Goal: Transaction & Acquisition: Purchase product/service

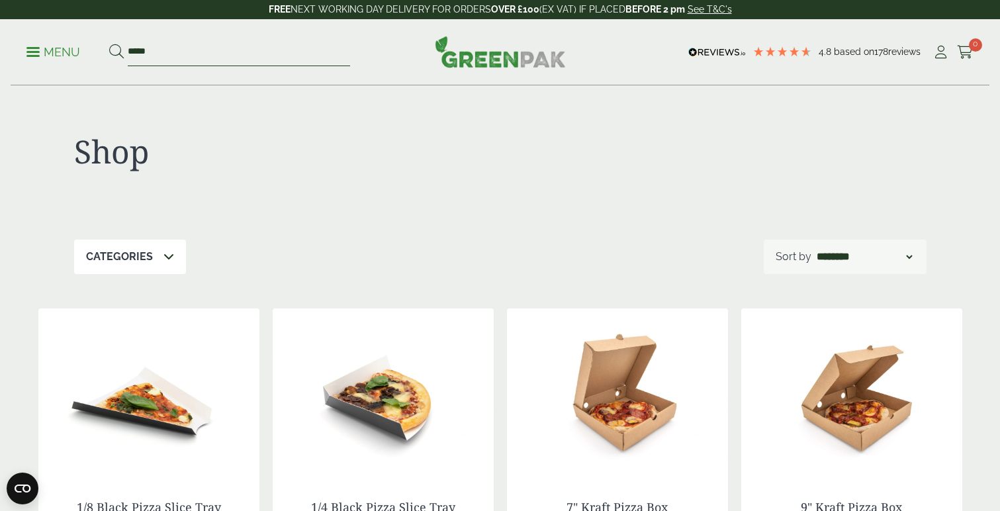
click at [180, 46] on input "*****" at bounding box center [239, 52] width 222 height 28
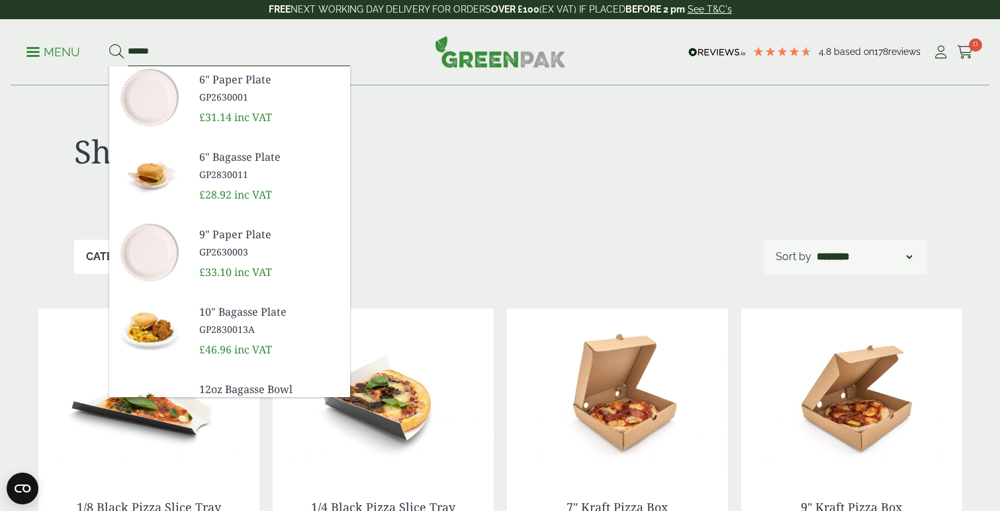
type input "******"
click at [222, 324] on span "GP2830013A" at bounding box center [269, 329] width 140 height 14
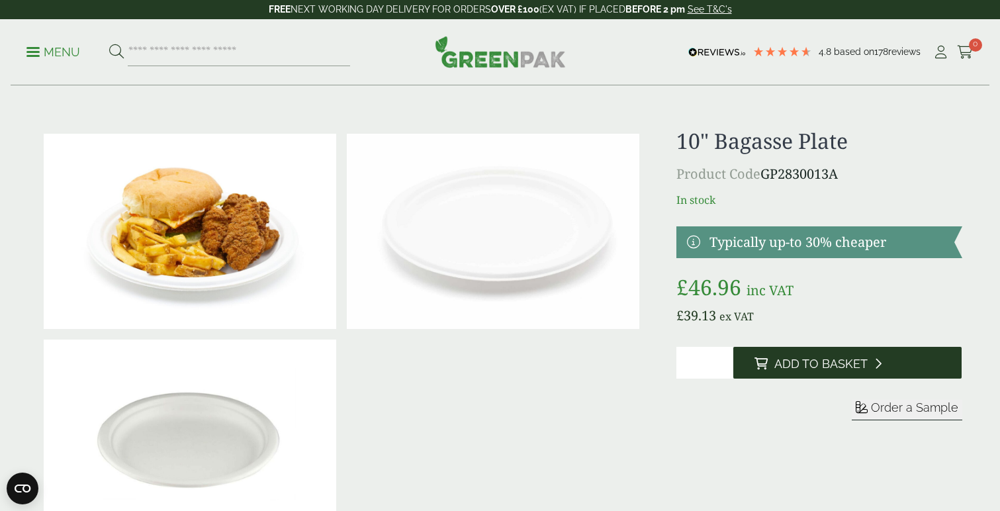
click at [811, 361] on span "Add to Basket" at bounding box center [820, 364] width 93 height 15
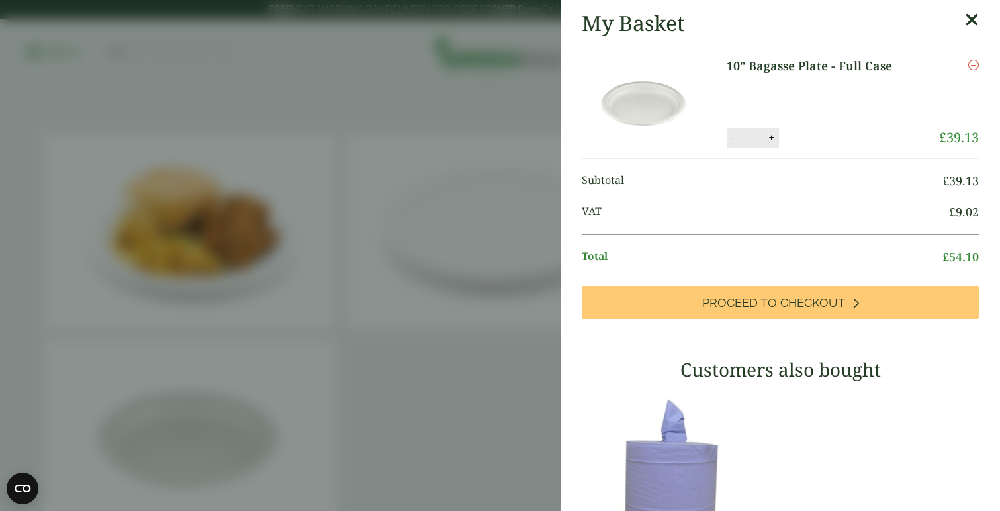
click at [972, 16] on icon at bounding box center [972, 20] width 14 height 19
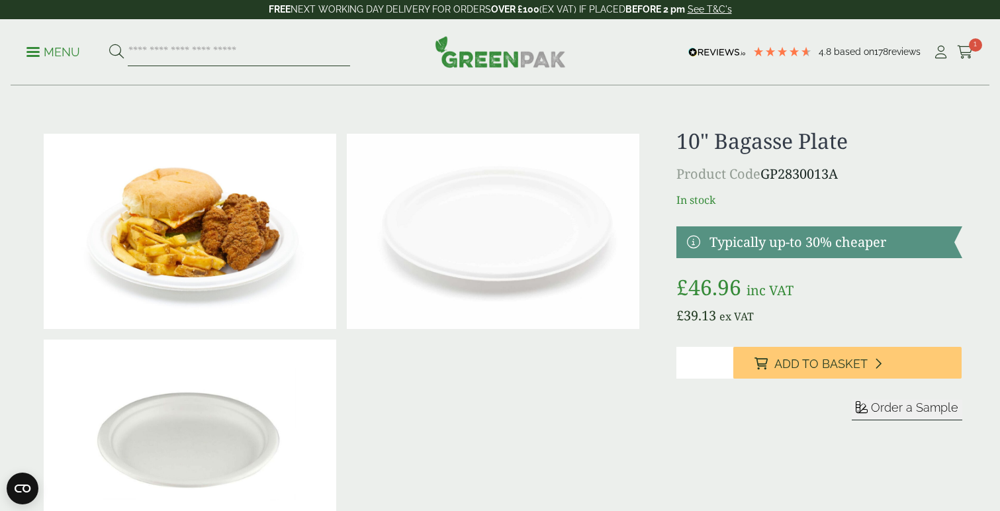
click at [277, 58] on input "search" at bounding box center [239, 52] width 222 height 28
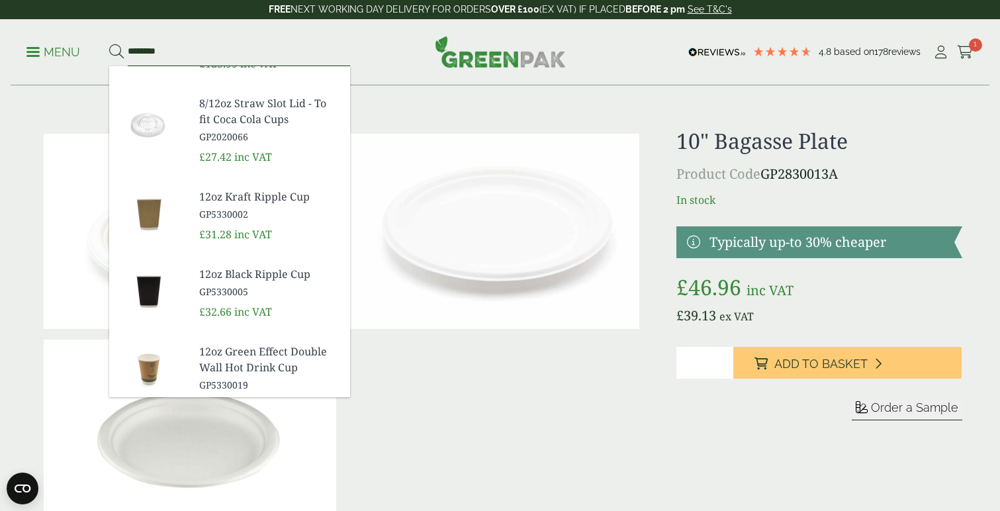
scroll to position [35, 0]
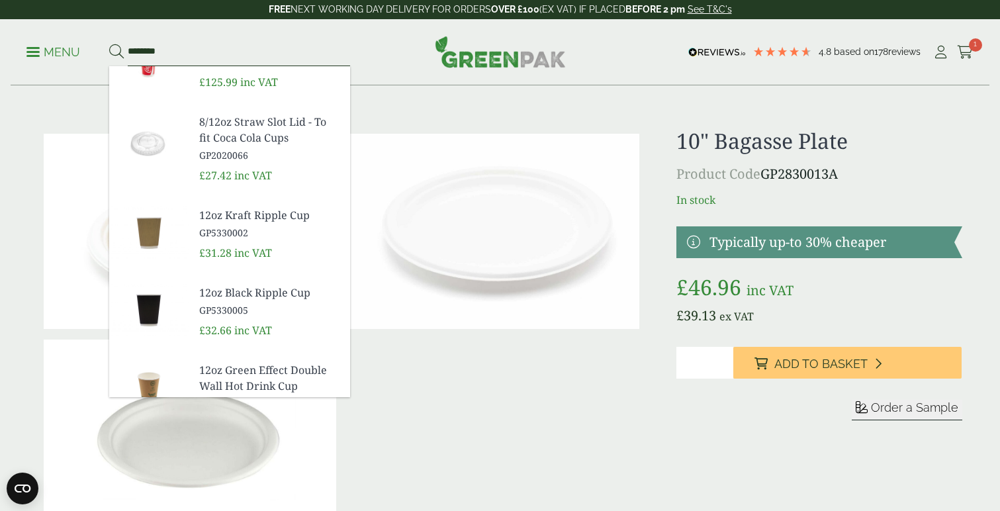
click at [134, 49] on input "********" at bounding box center [239, 52] width 222 height 28
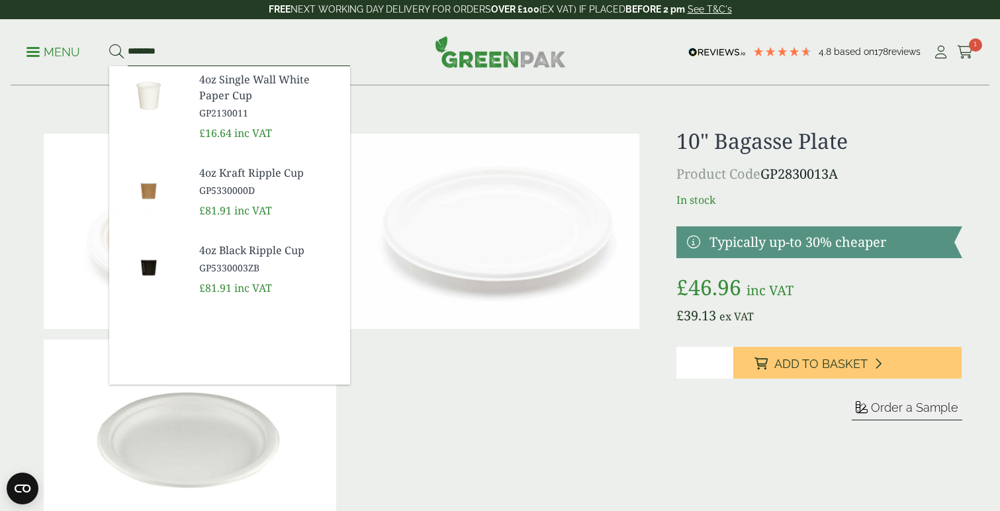
scroll to position [0, 0]
type input "********"
click at [208, 96] on span "4oz Single Wall White Paper Cup" at bounding box center [269, 87] width 140 height 32
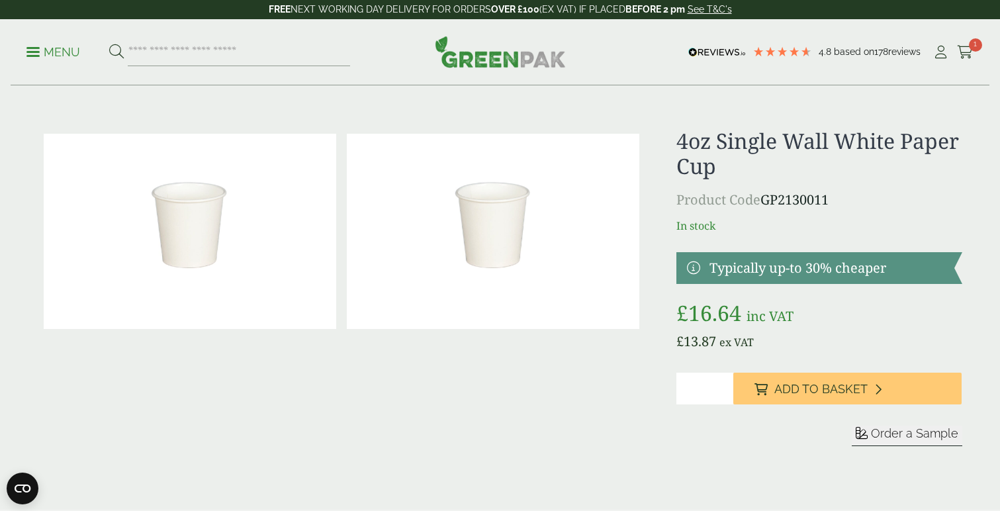
click at [884, 433] on span "Order a Sample" at bounding box center [914, 433] width 87 height 14
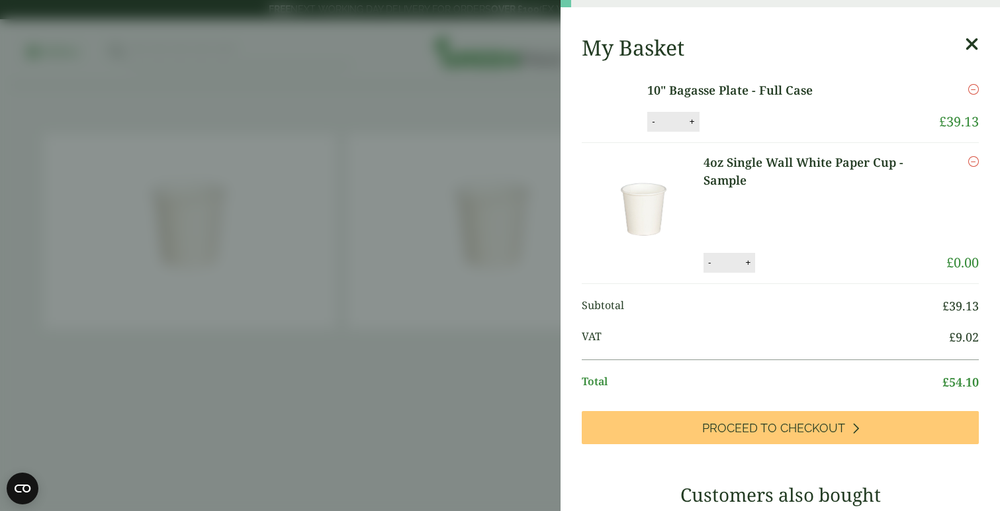
scroll to position [47, 0]
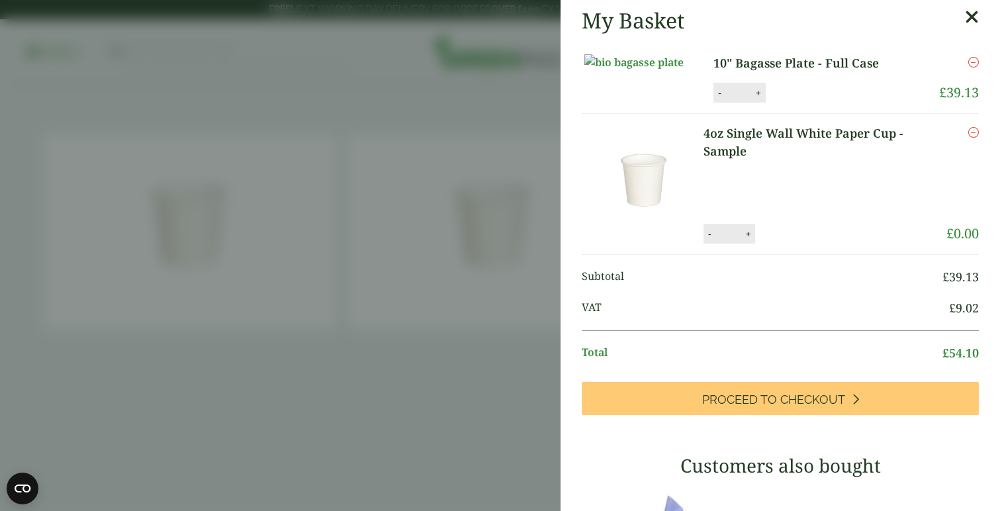
click at [971, 44] on li "10" Bagasse Plate - Full Case 10" Bagasse Plate - Full Case quantity - * + Upda…" at bounding box center [780, 79] width 397 height 70
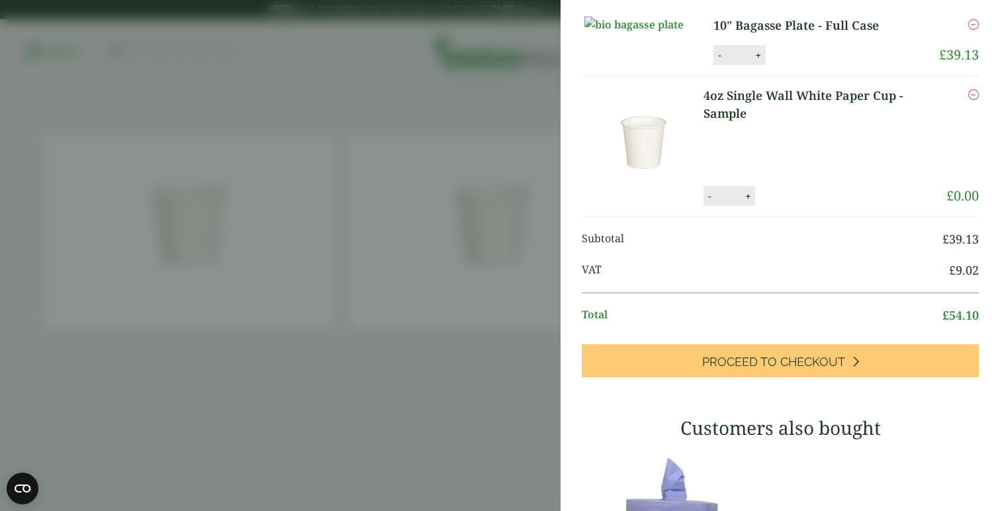
click at [367, 413] on aside "My Basket 10" Bagasse Plate - Full Case 10" Bagasse Plate - Full Case quantity …" at bounding box center [500, 255] width 1000 height 511
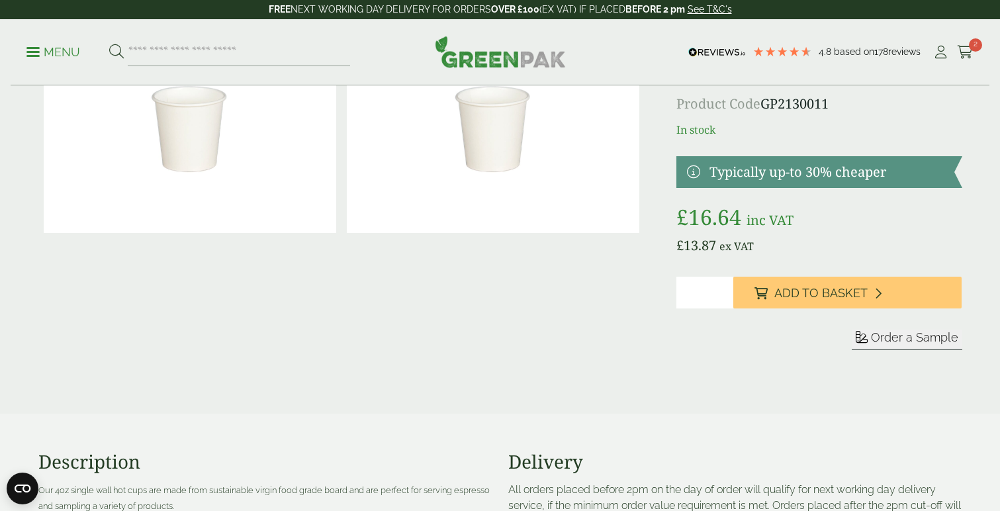
scroll to position [0, 0]
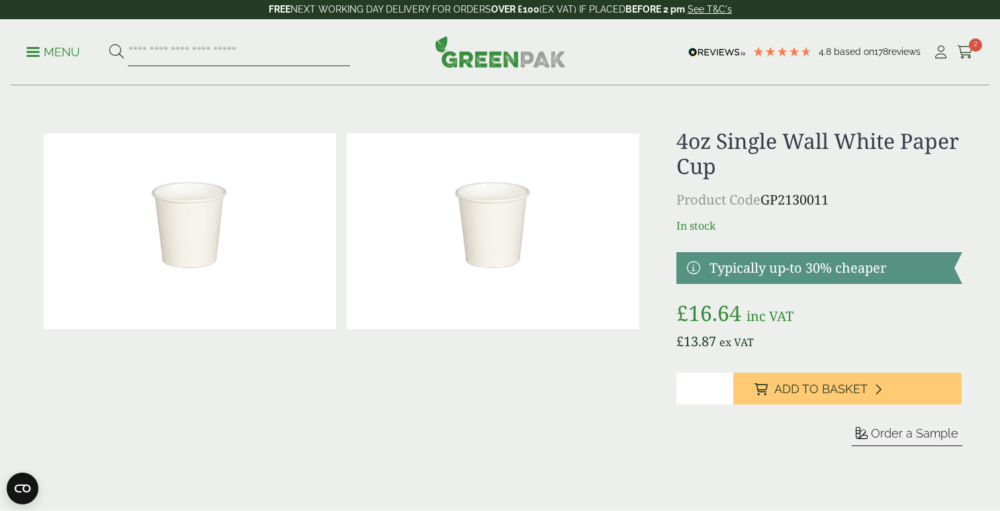
click at [234, 53] on input "search" at bounding box center [239, 52] width 222 height 28
click at [972, 52] on icon at bounding box center [965, 52] width 17 height 13
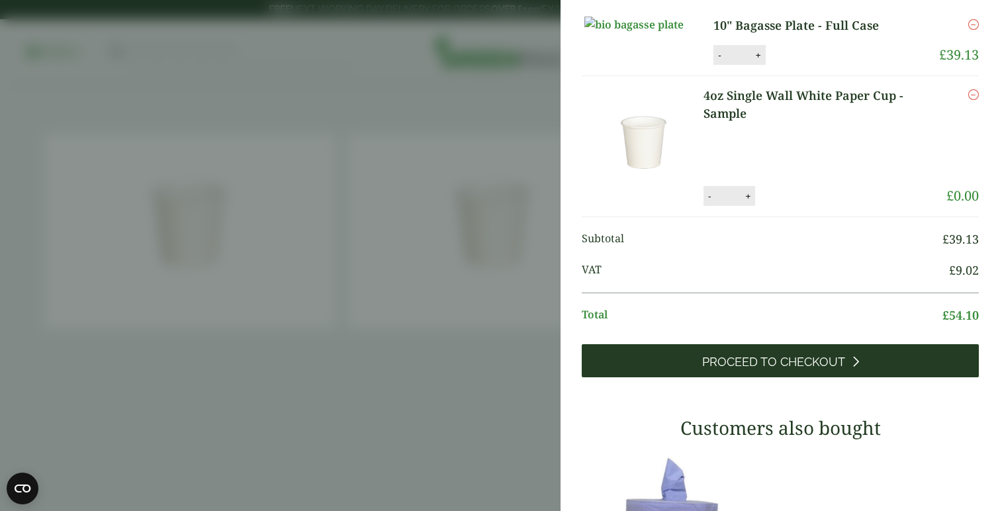
click at [786, 369] on span "Proceed to Checkout" at bounding box center [773, 362] width 143 height 15
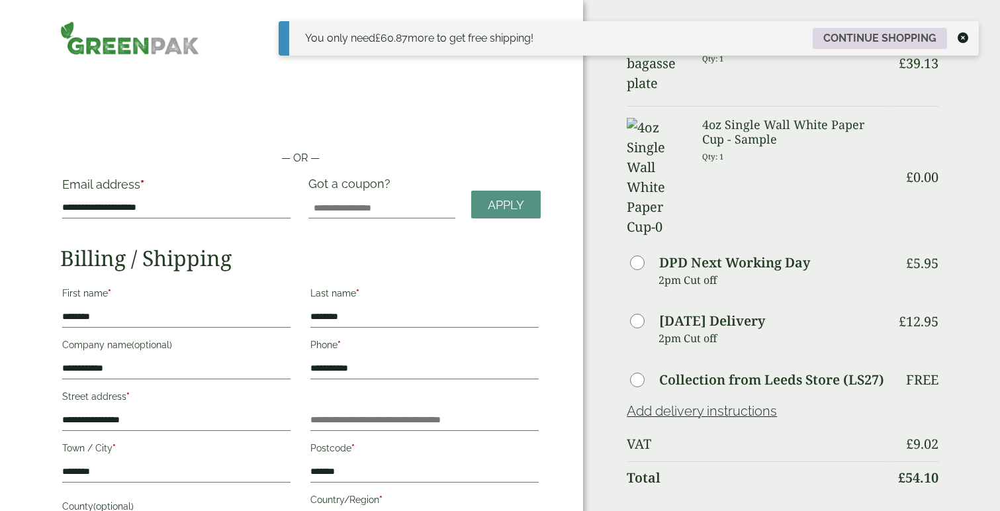
click at [847, 33] on link "Continue shopping" at bounding box center [880, 38] width 134 height 21
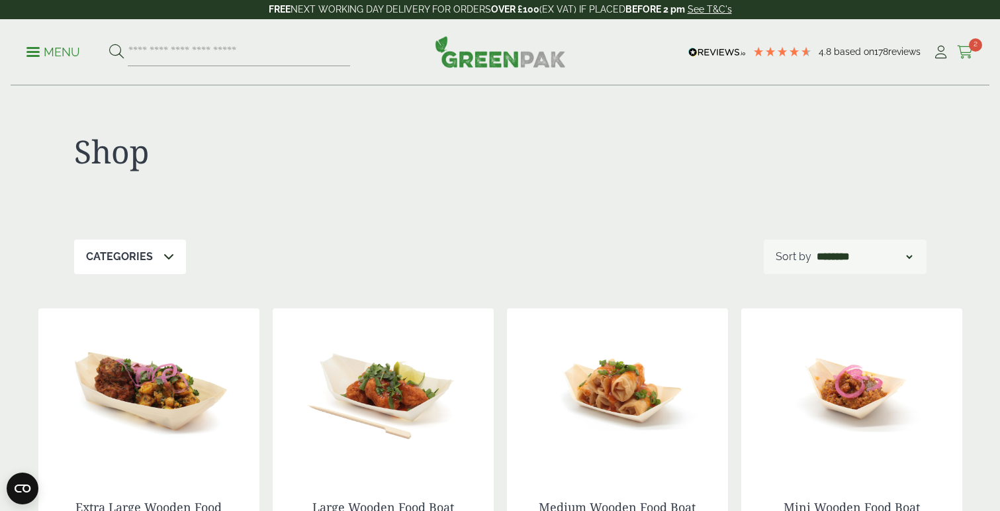
click at [970, 49] on icon at bounding box center [965, 52] width 17 height 13
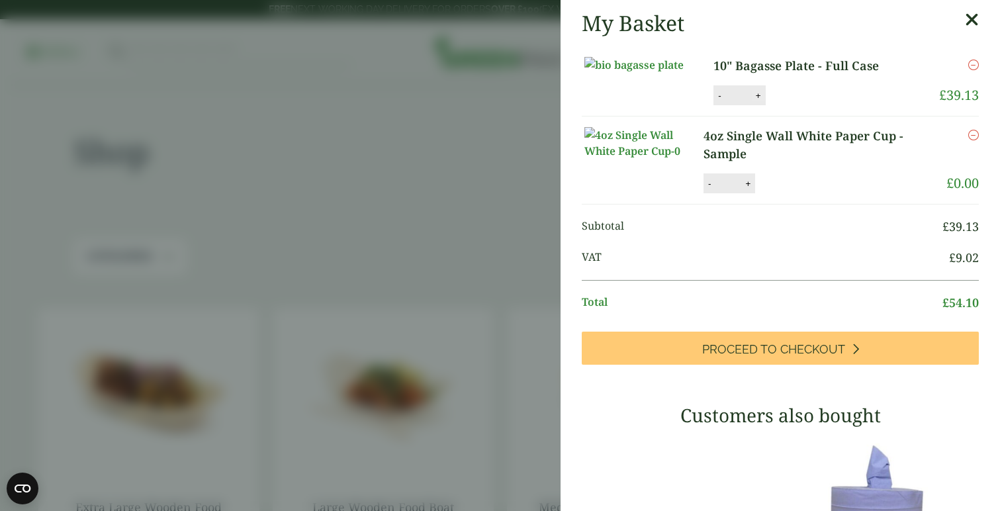
click at [765, 101] on button "+" at bounding box center [758, 95] width 13 height 11
type input "*"
click at [816, 106] on button "Update" at bounding box center [802, 96] width 66 height 20
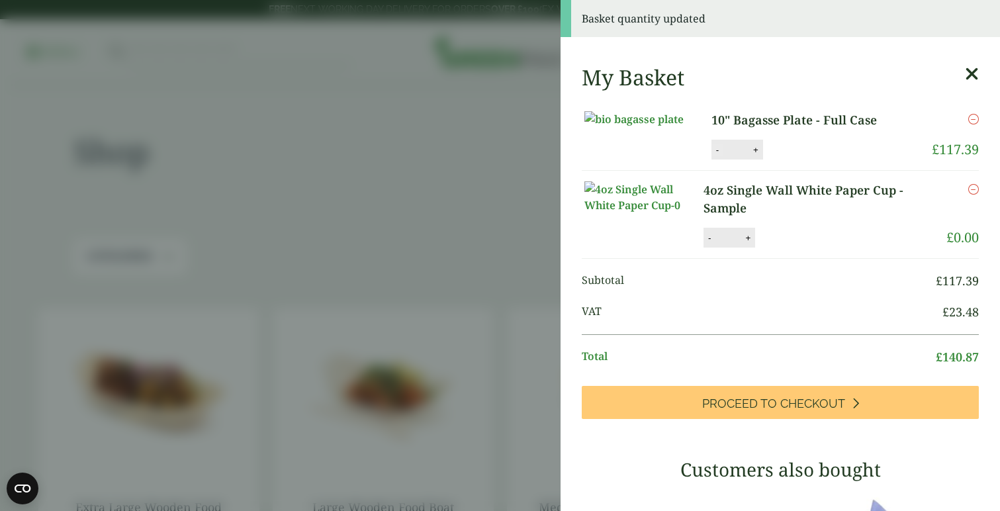
click at [723, 156] on button "-" at bounding box center [717, 149] width 11 height 11
type input "*"
click at [811, 160] on button "Update" at bounding box center [799, 150] width 66 height 20
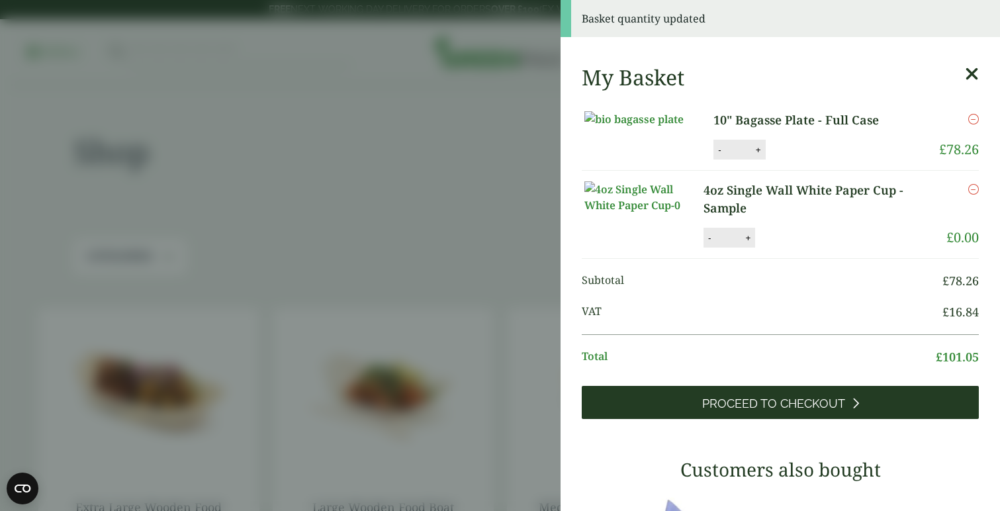
click at [757, 411] on span "Proceed to Checkout" at bounding box center [773, 404] width 143 height 15
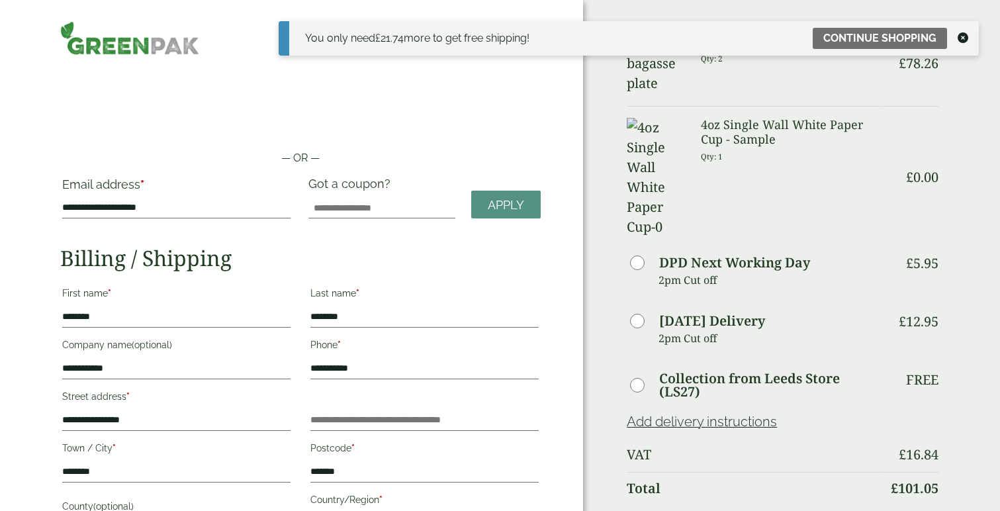
click at [965, 35] on icon at bounding box center [963, 37] width 11 height 11
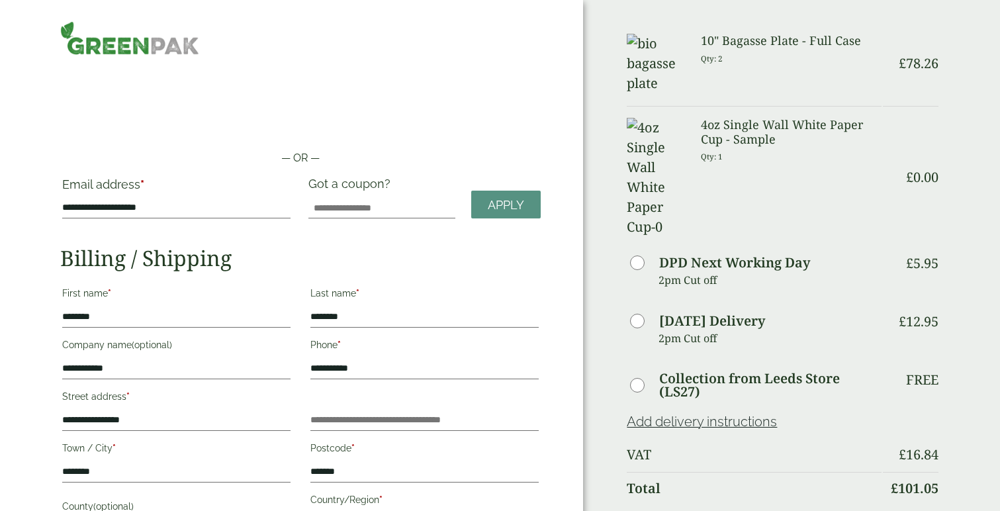
click at [167, 48] on img at bounding box center [130, 38] width 140 height 34
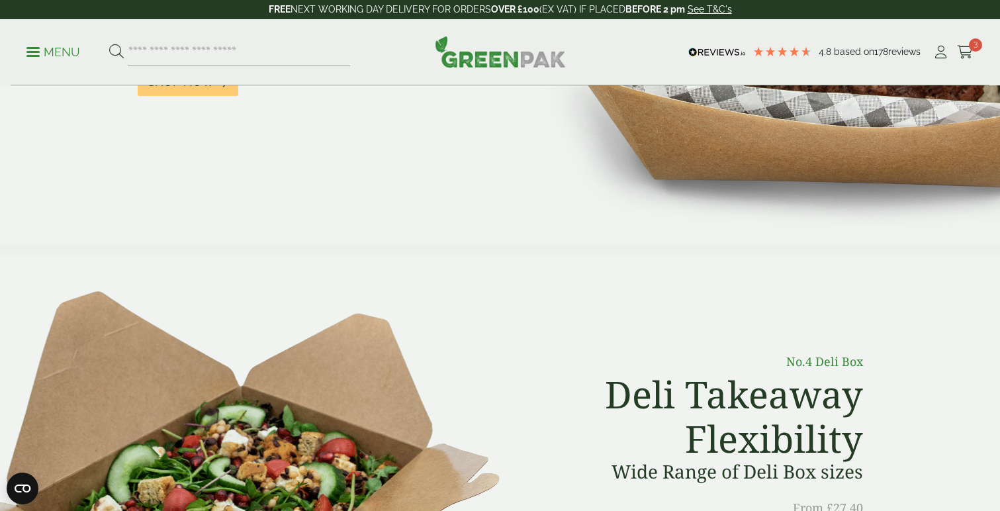
scroll to position [314, 0]
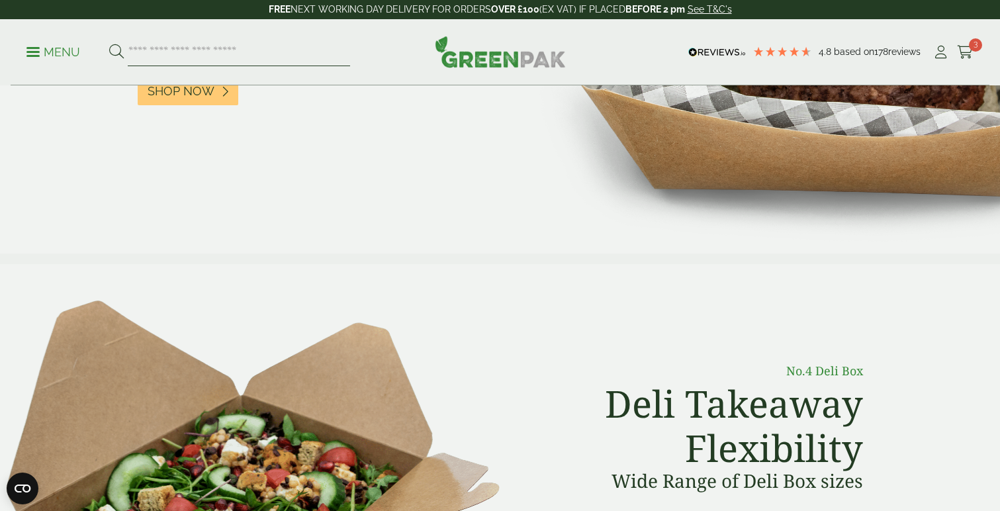
click at [249, 46] on input "search" at bounding box center [239, 52] width 222 height 28
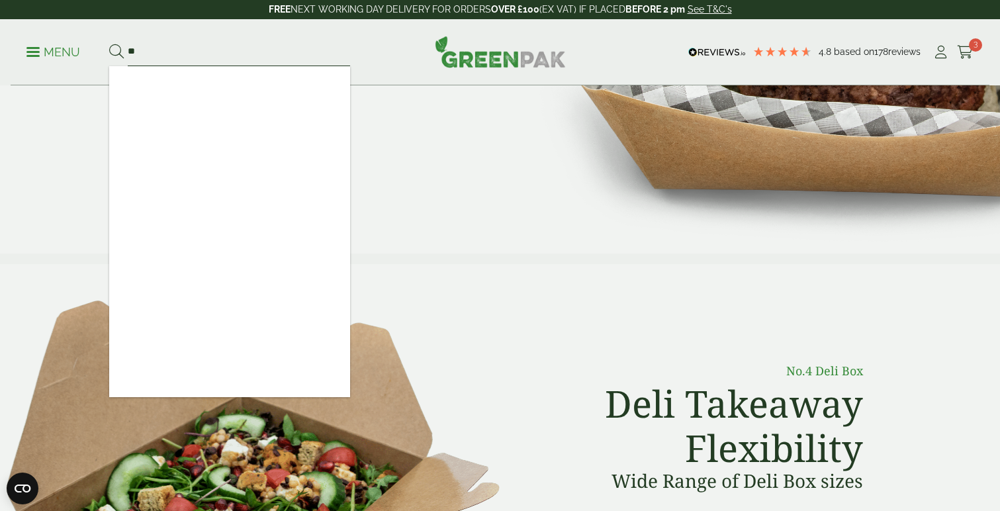
type input "*"
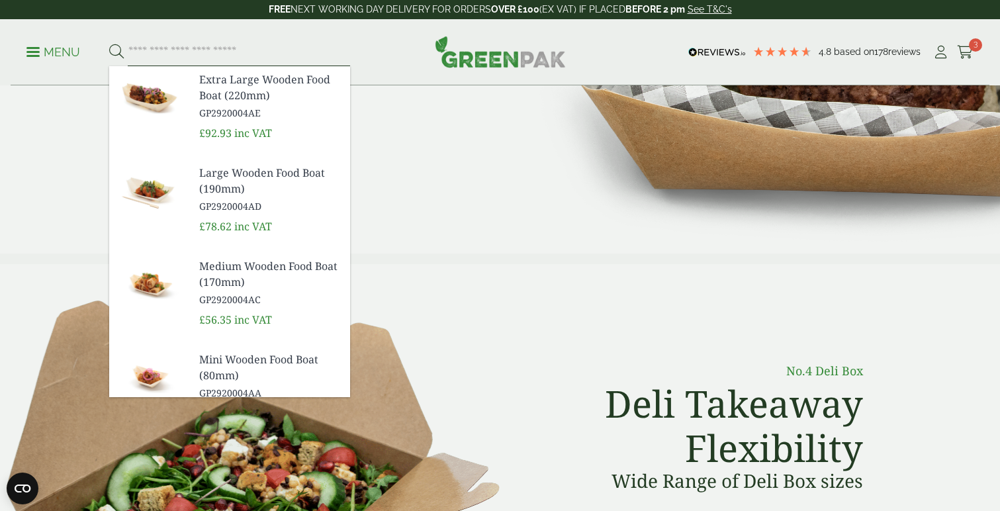
type input "*"
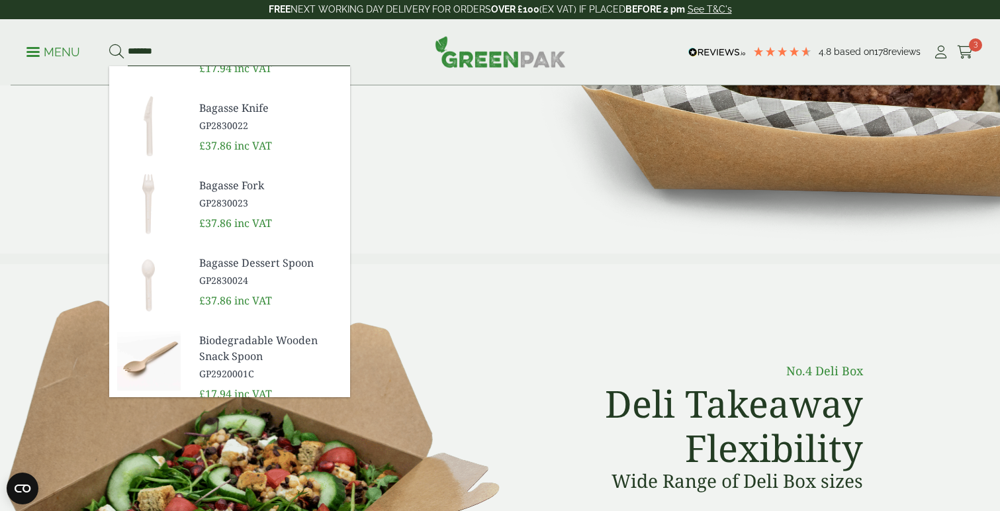
scroll to position [203, 0]
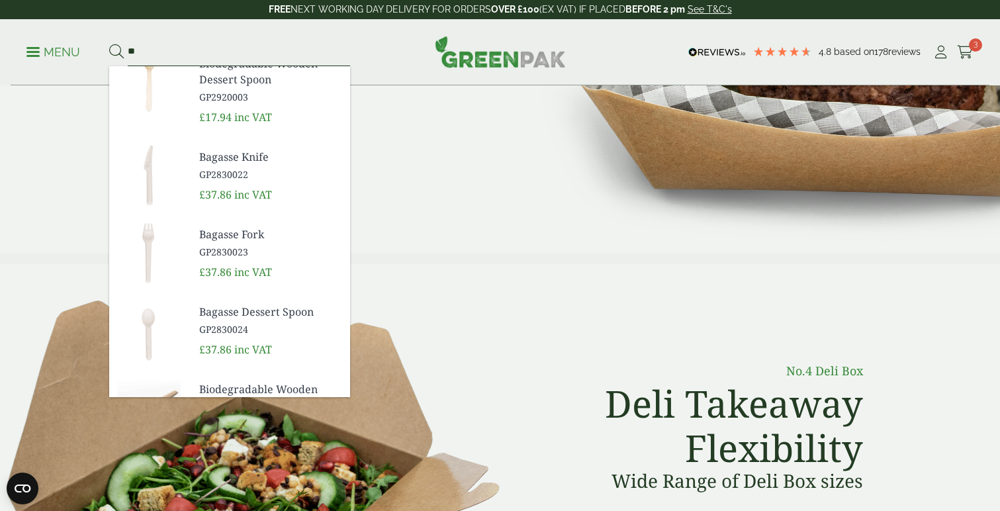
type input "*"
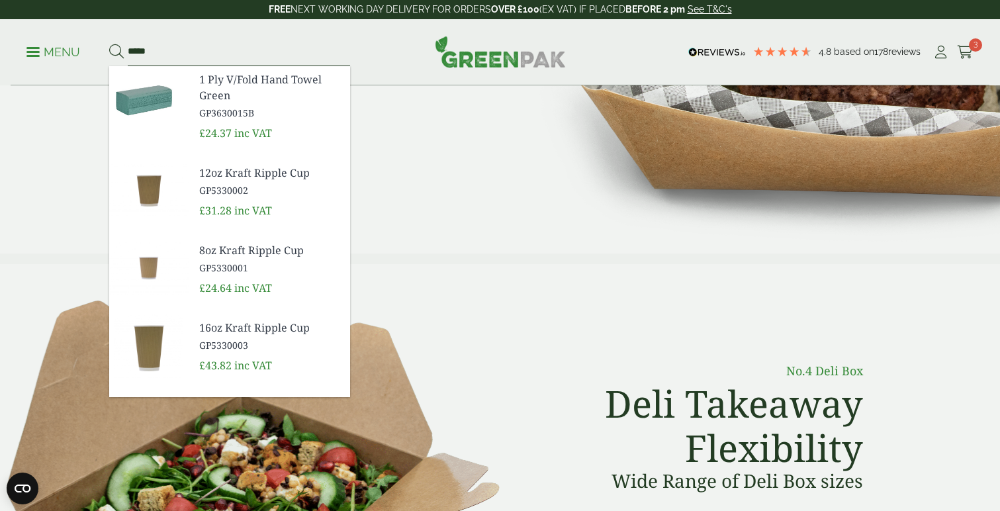
type input "*****"
click at [222, 87] on span "1 Ply V/Fold Hand Towel Green" at bounding box center [269, 87] width 140 height 32
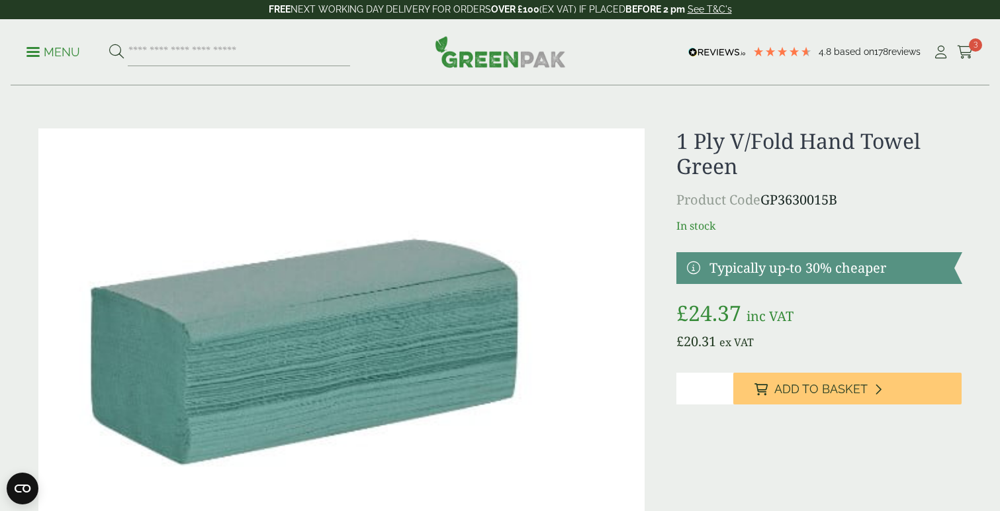
click at [37, 52] on span at bounding box center [32, 52] width 13 height 2
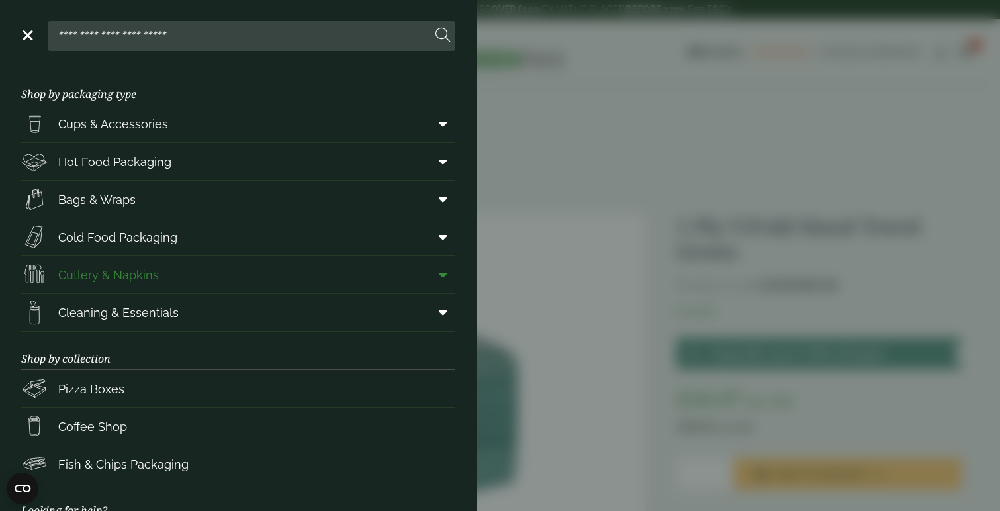
click at [150, 275] on span "Cutlery & Napkins" at bounding box center [108, 275] width 101 height 18
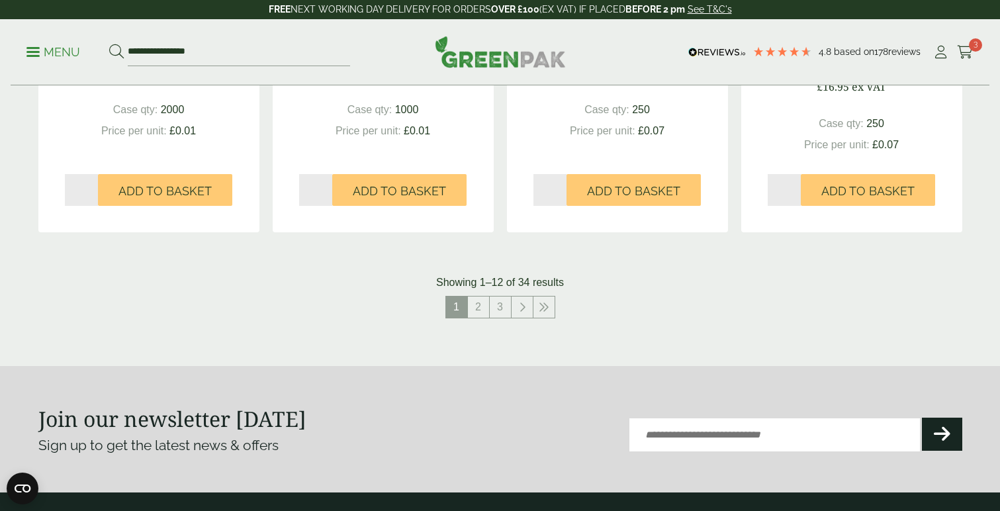
scroll to position [1437, 0]
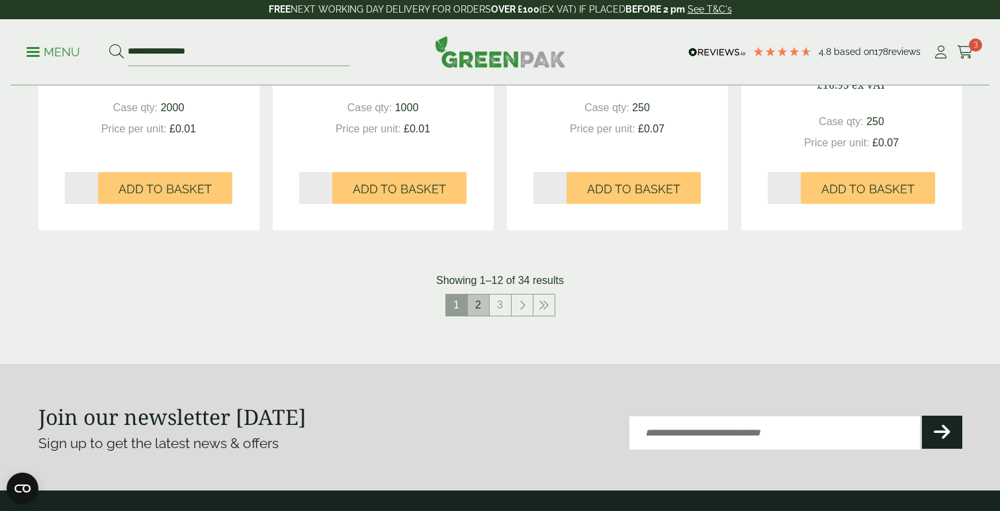
click at [480, 308] on link "2" at bounding box center [478, 305] width 21 height 21
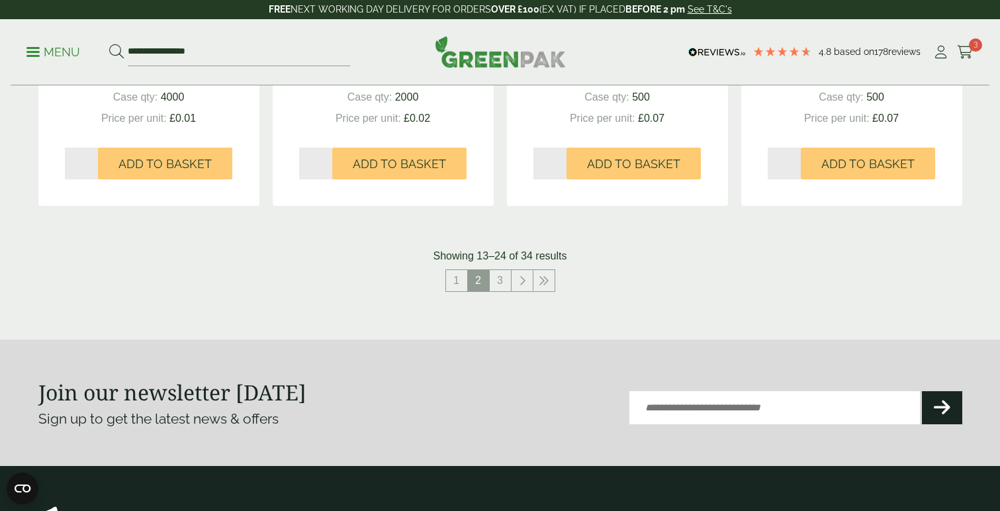
scroll to position [1451, 0]
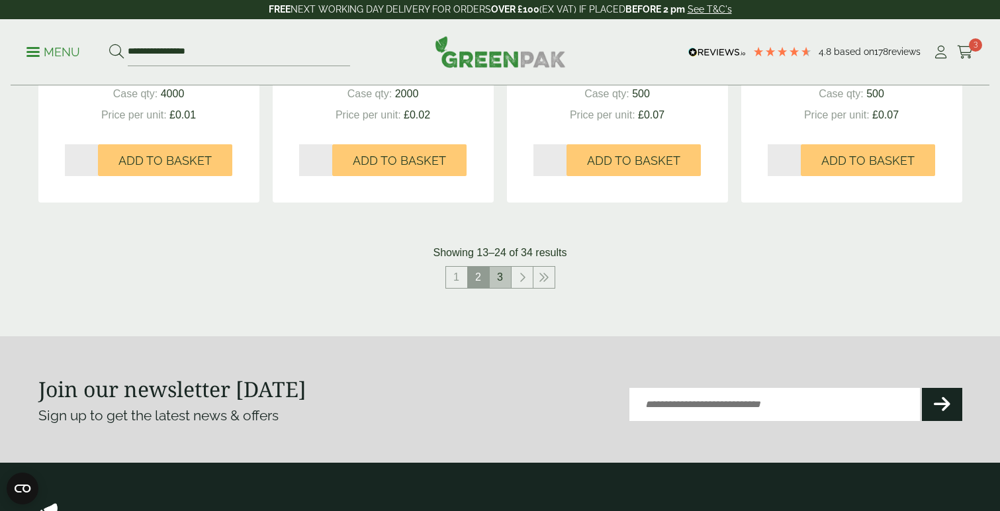
click at [498, 280] on link "3" at bounding box center [500, 277] width 21 height 21
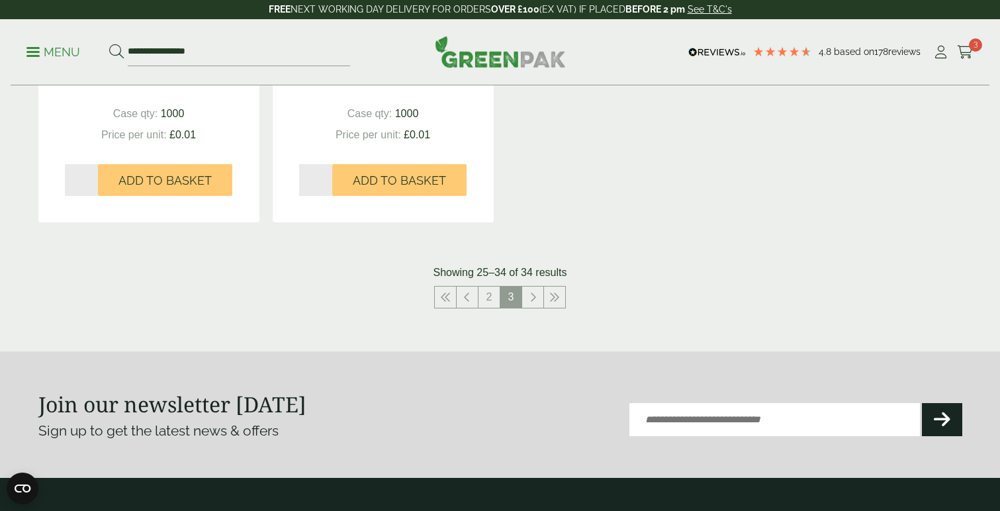
scroll to position [1425, 0]
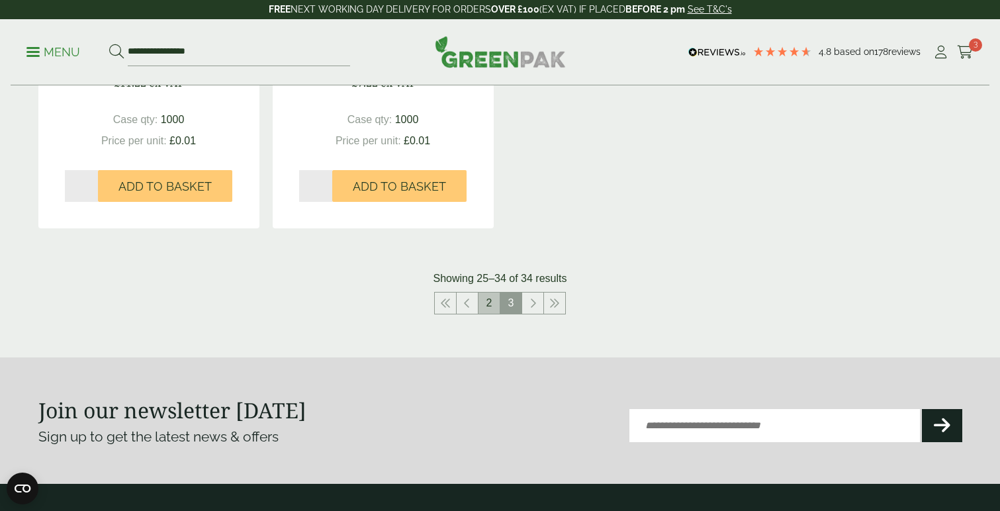
click at [492, 303] on link "2" at bounding box center [489, 303] width 21 height 21
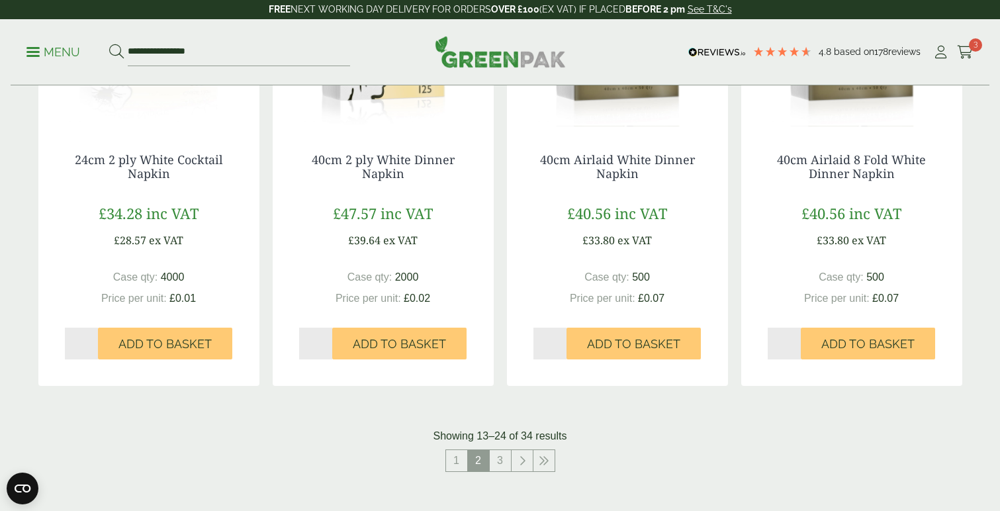
scroll to position [1249, 0]
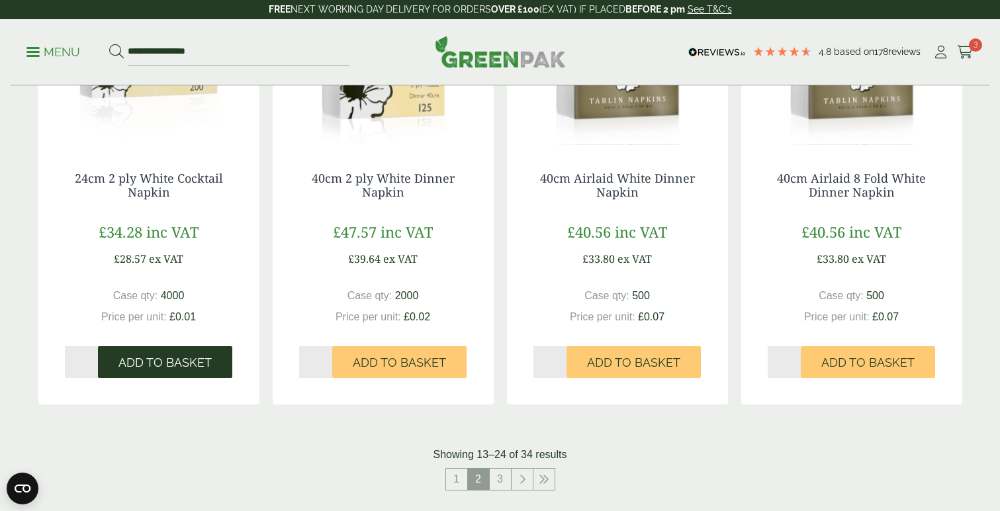
click at [197, 369] on span "Add to Basket" at bounding box center [164, 362] width 93 height 15
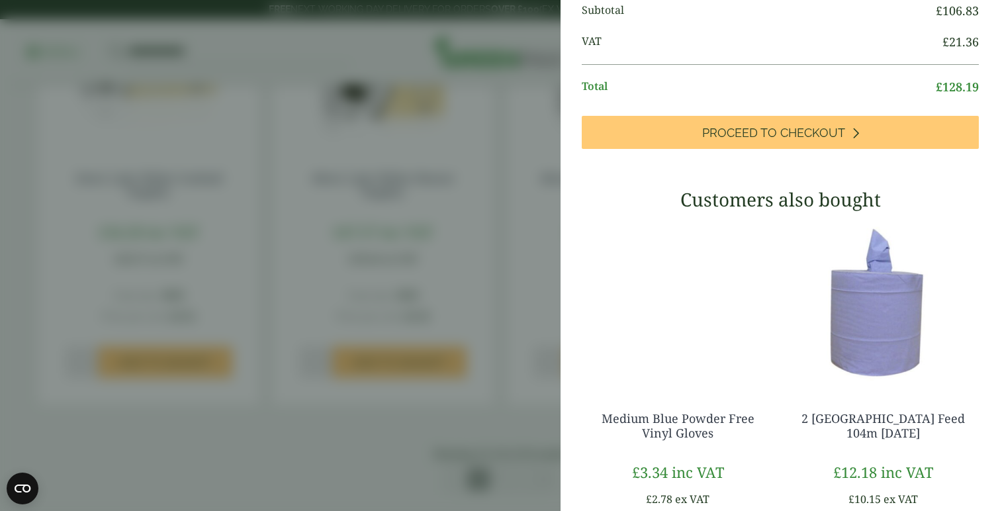
scroll to position [331, 0]
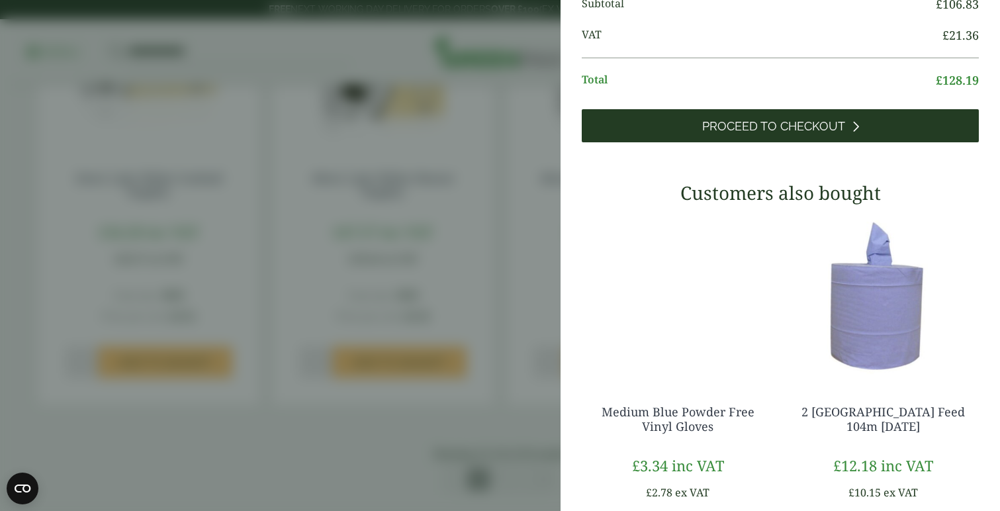
click at [712, 134] on span "Proceed to Checkout" at bounding box center [773, 126] width 143 height 15
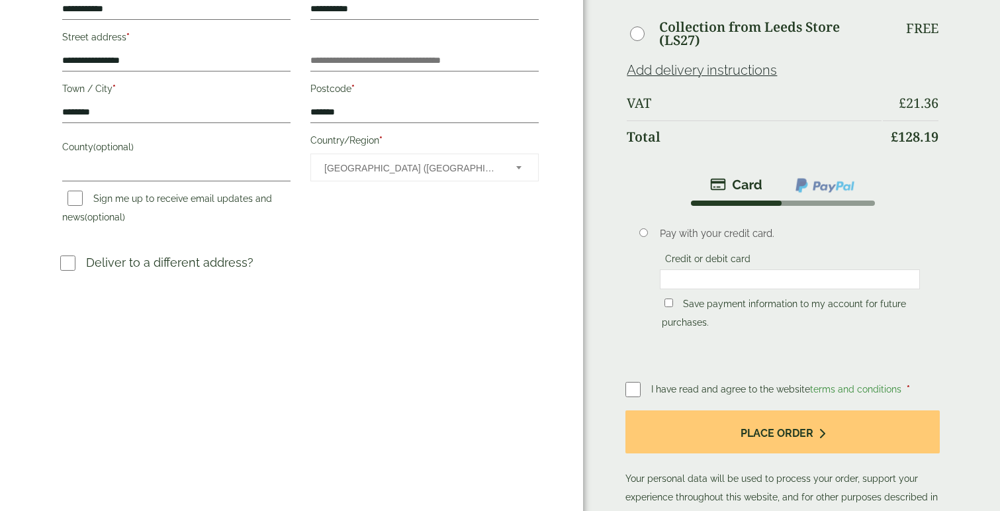
scroll to position [361, 0]
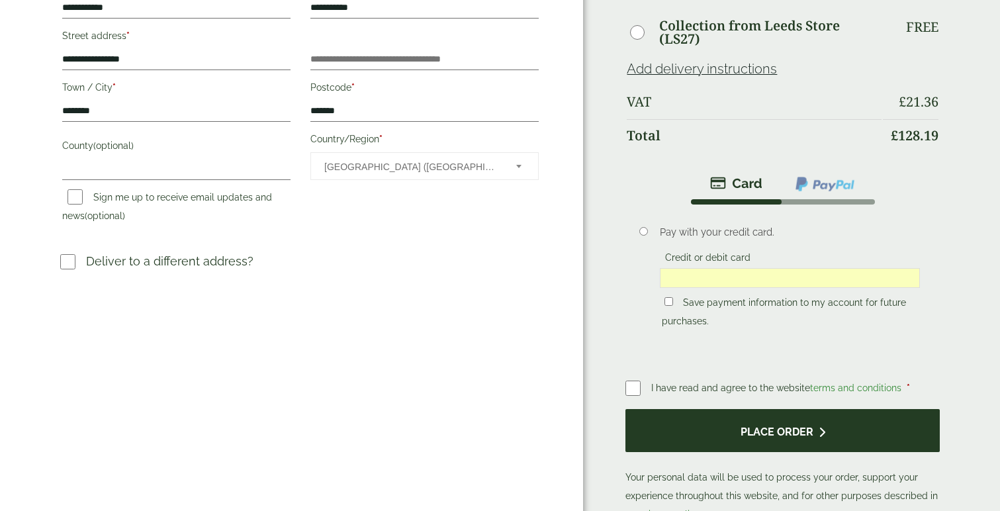
click at [698, 422] on button "Place order" at bounding box center [783, 430] width 314 height 43
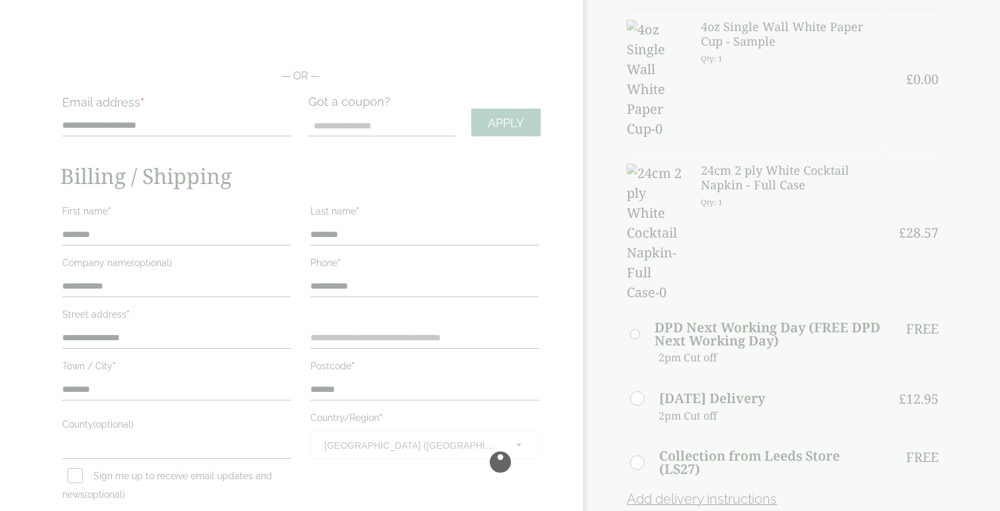
scroll to position [81, 0]
